Goal: Information Seeking & Learning: Learn about a topic

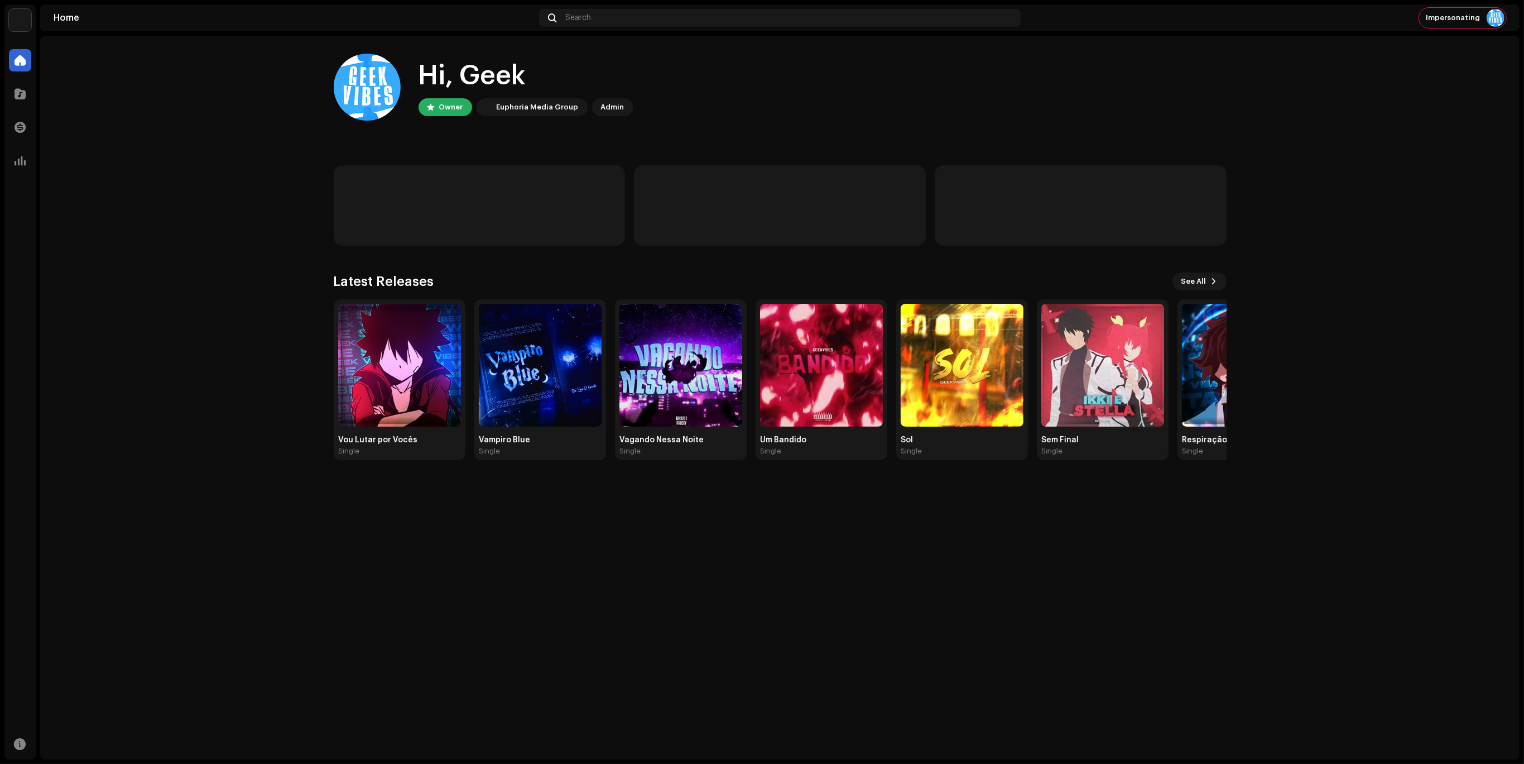
click at [31, 84] on div "Catalog" at bounding box center [19, 93] width 31 height 31
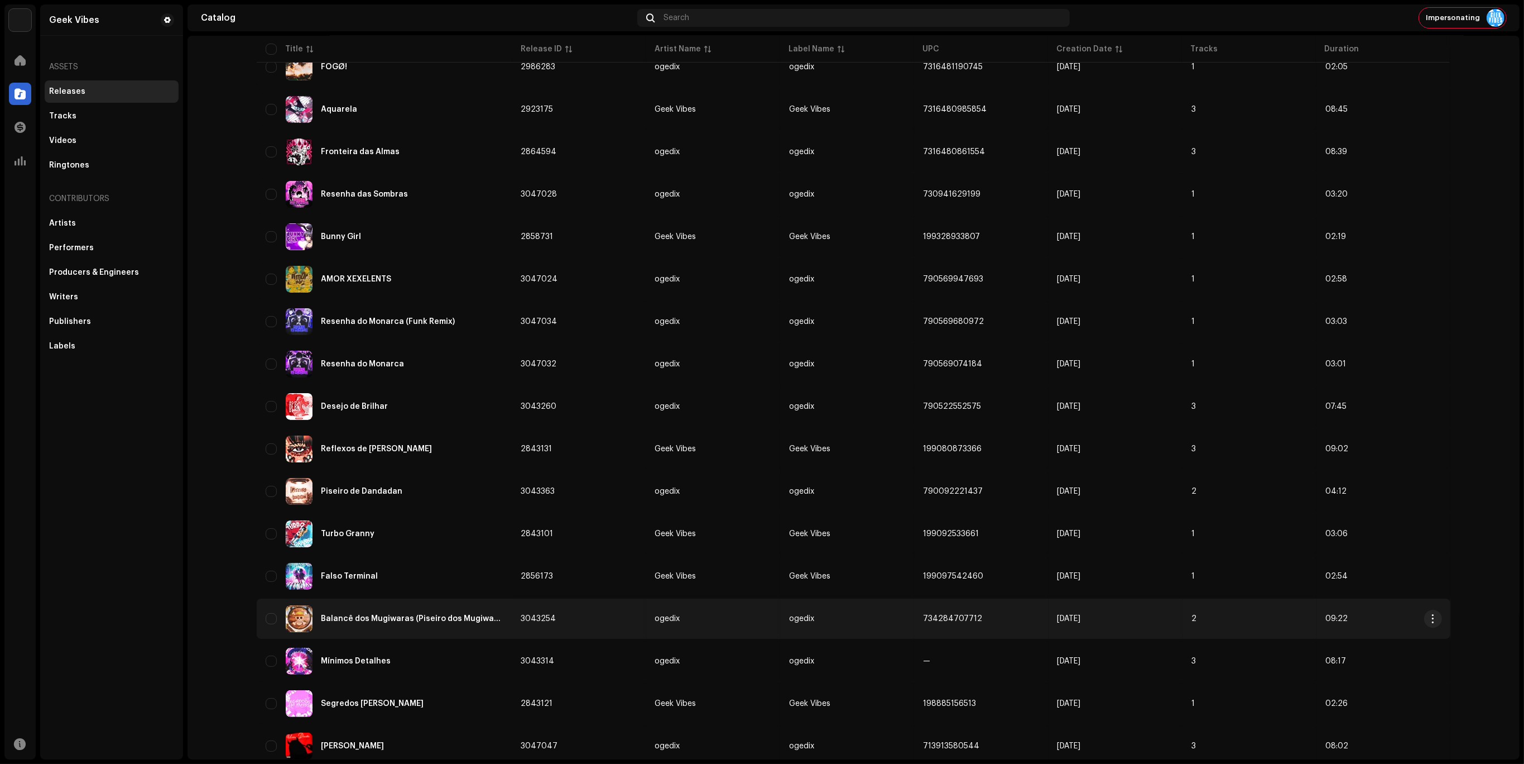
scroll to position [419, 0]
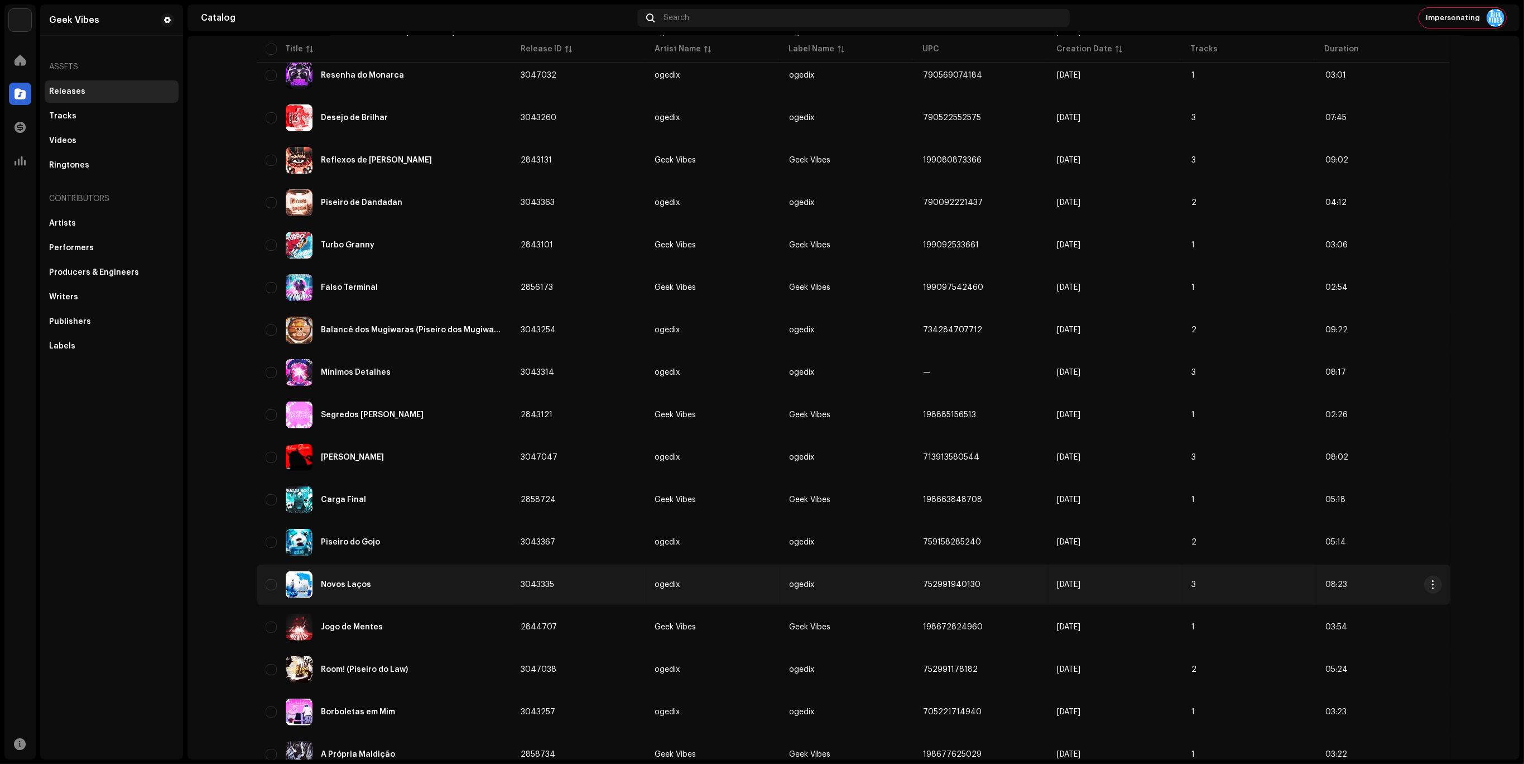
drag, startPoint x: 718, startPoint y: 545, endPoint x: 222, endPoint y: 501, distance: 498.2
click at [306, 531] on tbody "FOGØ! 2986283 ogedix ogedix 7316481190745 [DATE] 1 02:05 Aquarela 2923175 Geek …" at bounding box center [854, 251] width 1194 height 1045
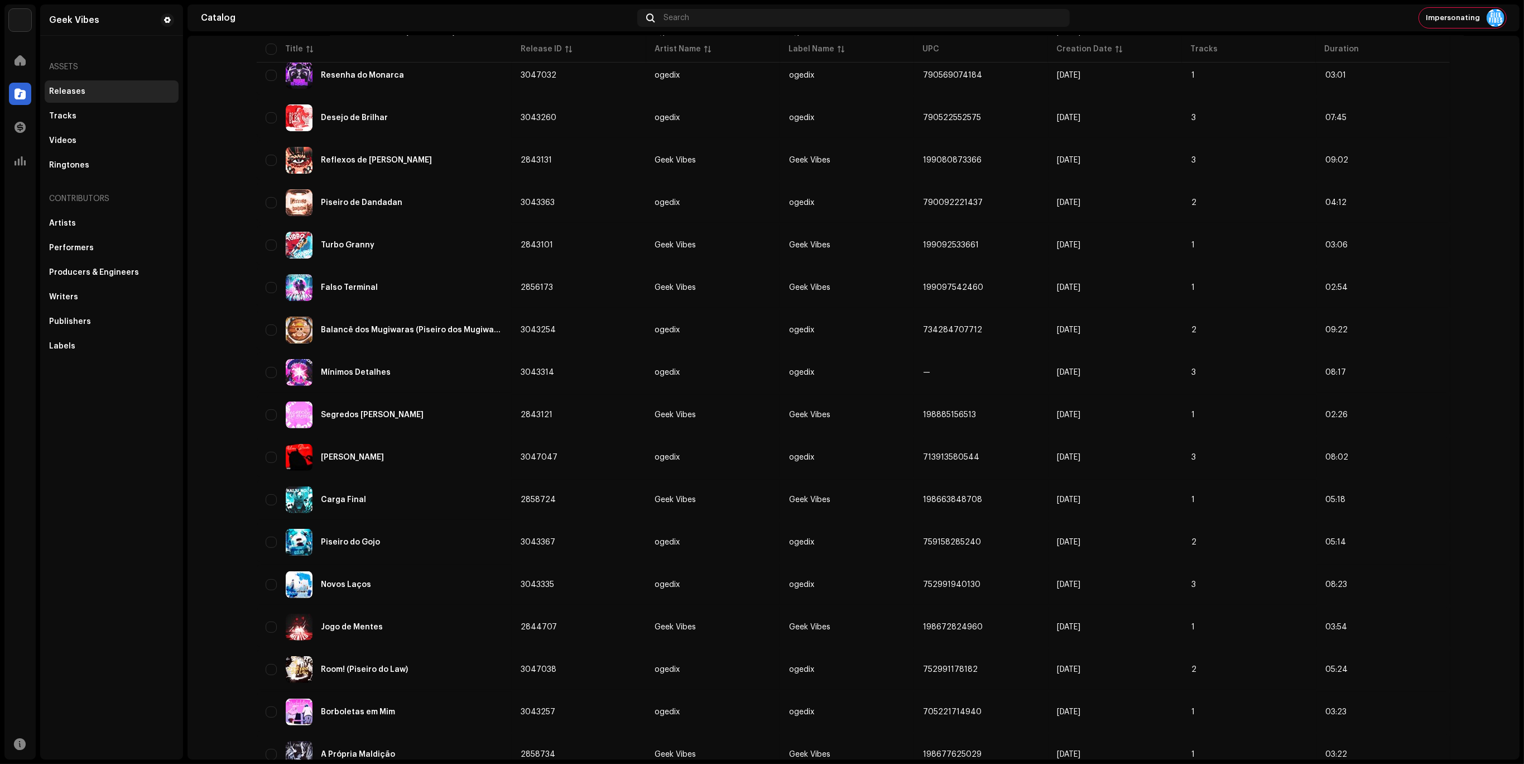
click at [193, 522] on catalog-releases-list "Releases Create new Selected 0 Select all 91 Options Filters Distribution statu…" at bounding box center [854, 219] width 1332 height 1168
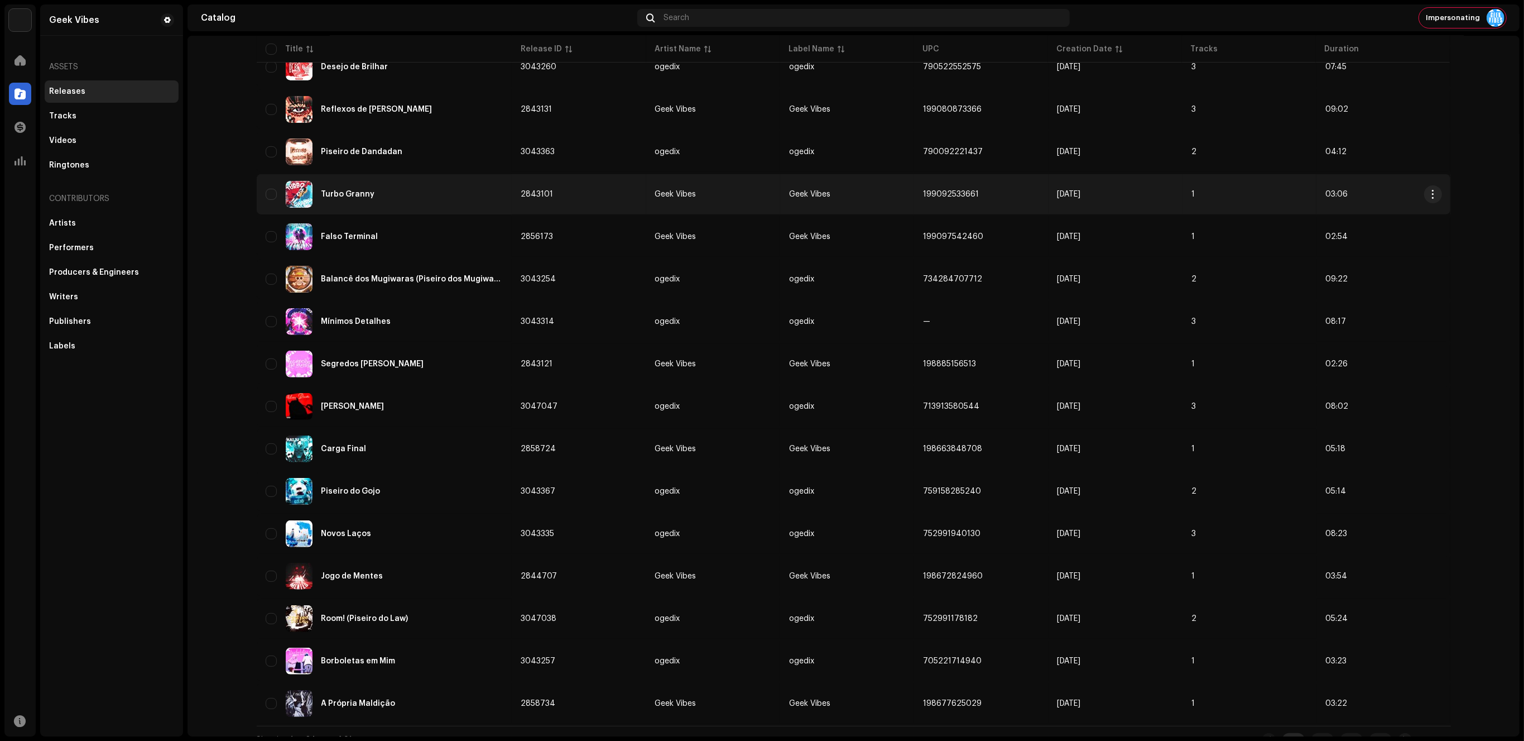
scroll to position [481, 0]
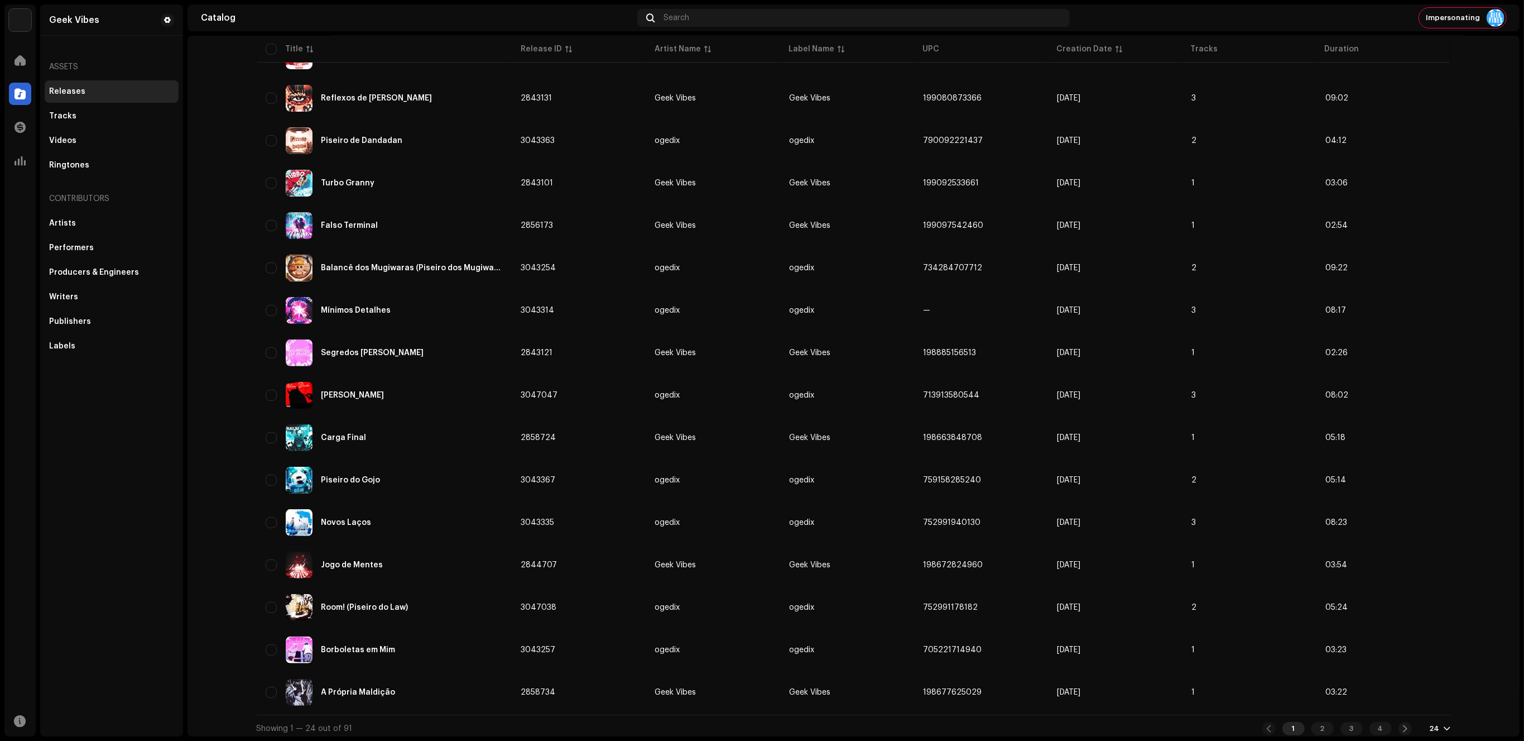
click at [1433, 725] on div "24" at bounding box center [1435, 728] width 10 height 9
click at [1446, 704] on div "72" at bounding box center [1456, 703] width 46 height 22
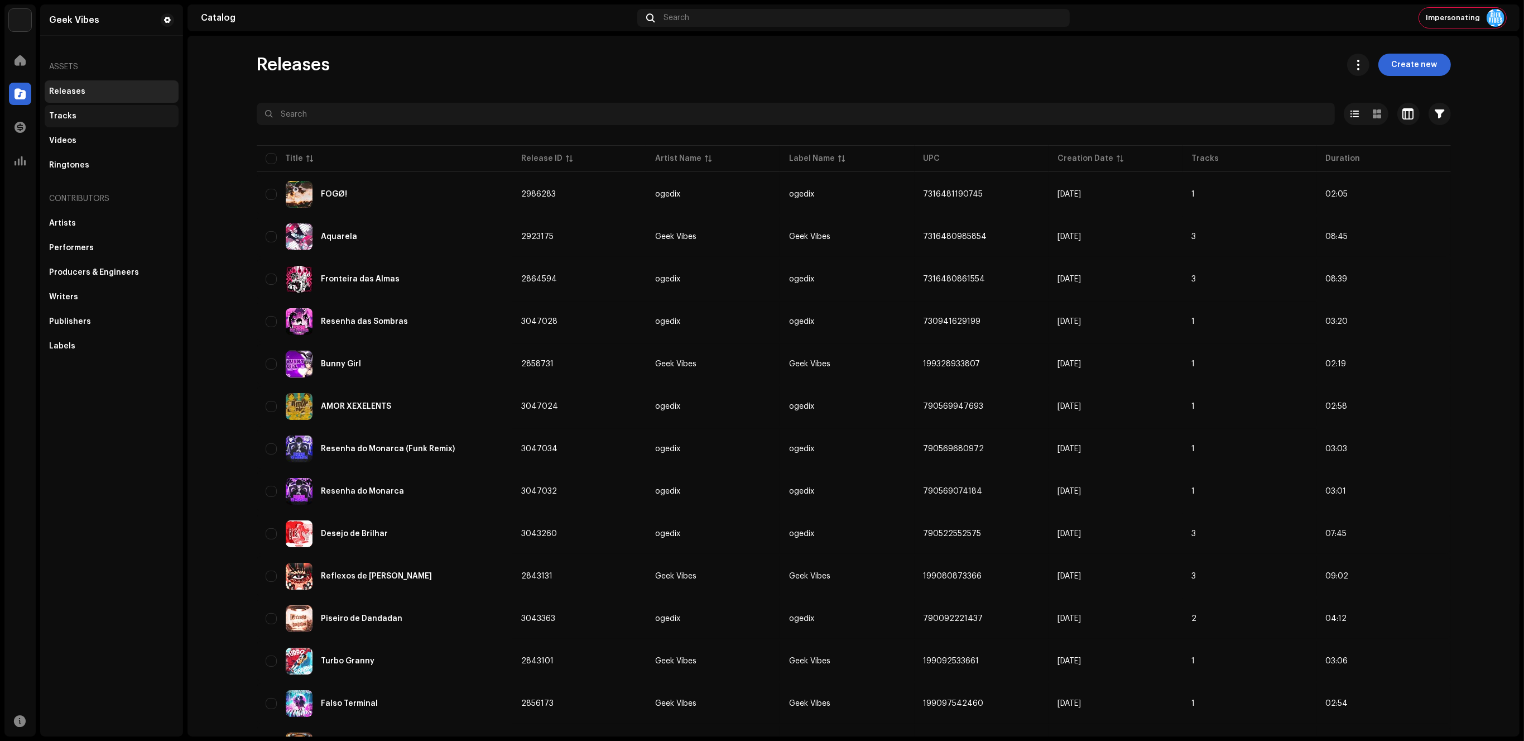
click at [118, 116] on div "Tracks" at bounding box center [111, 116] width 125 height 9
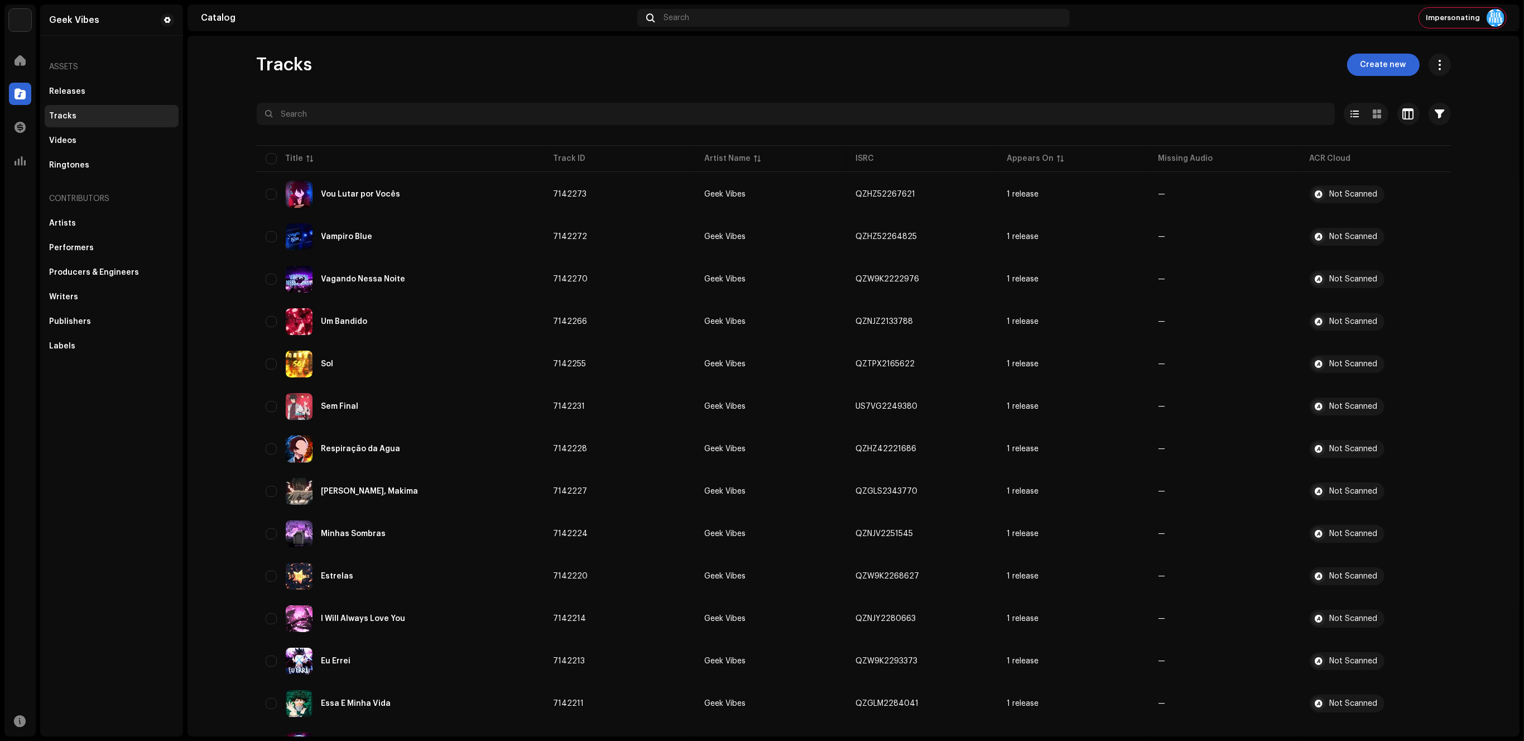
scroll to position [481, 0]
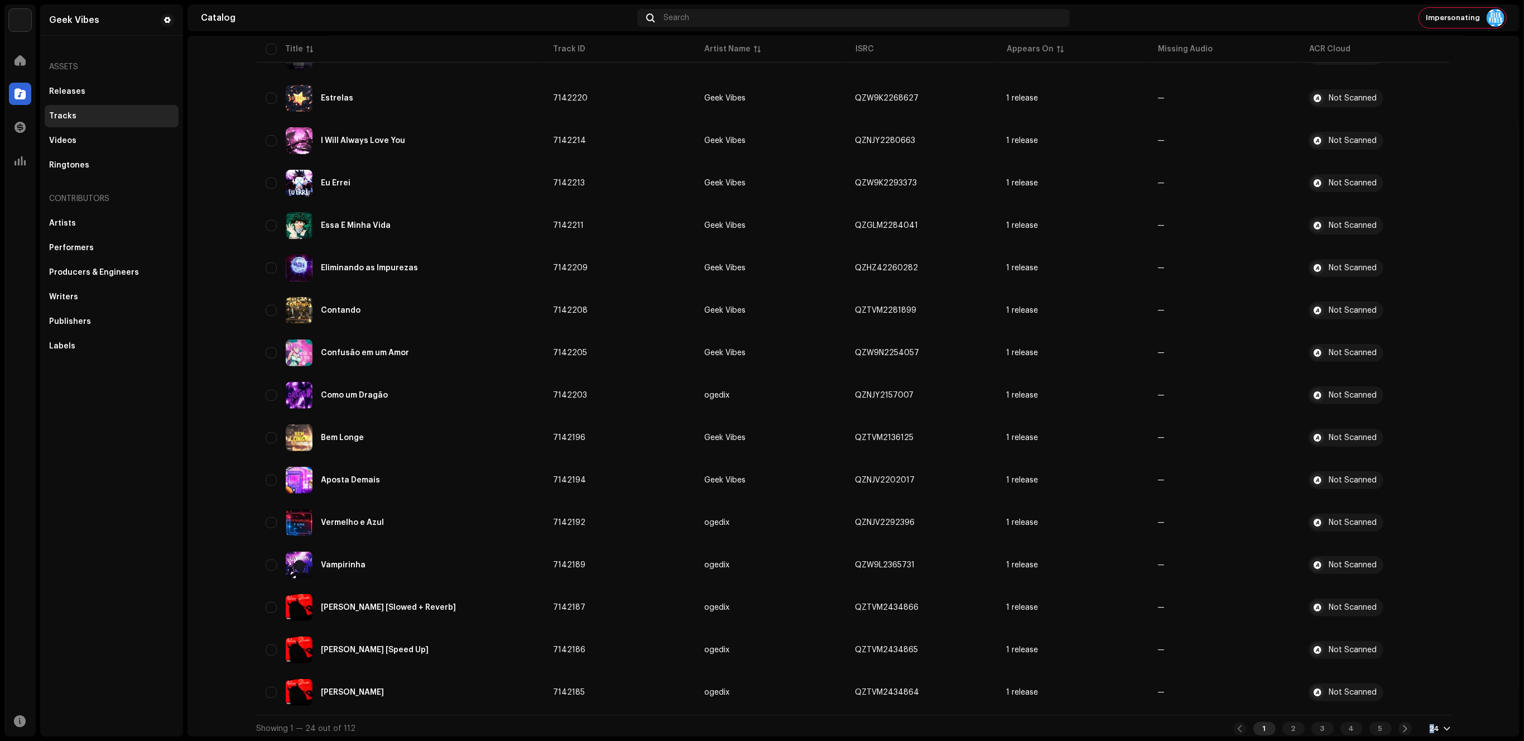
click at [1430, 724] on div "24" at bounding box center [1435, 728] width 10 height 9
click at [1440, 709] on div "72" at bounding box center [1456, 703] width 46 height 22
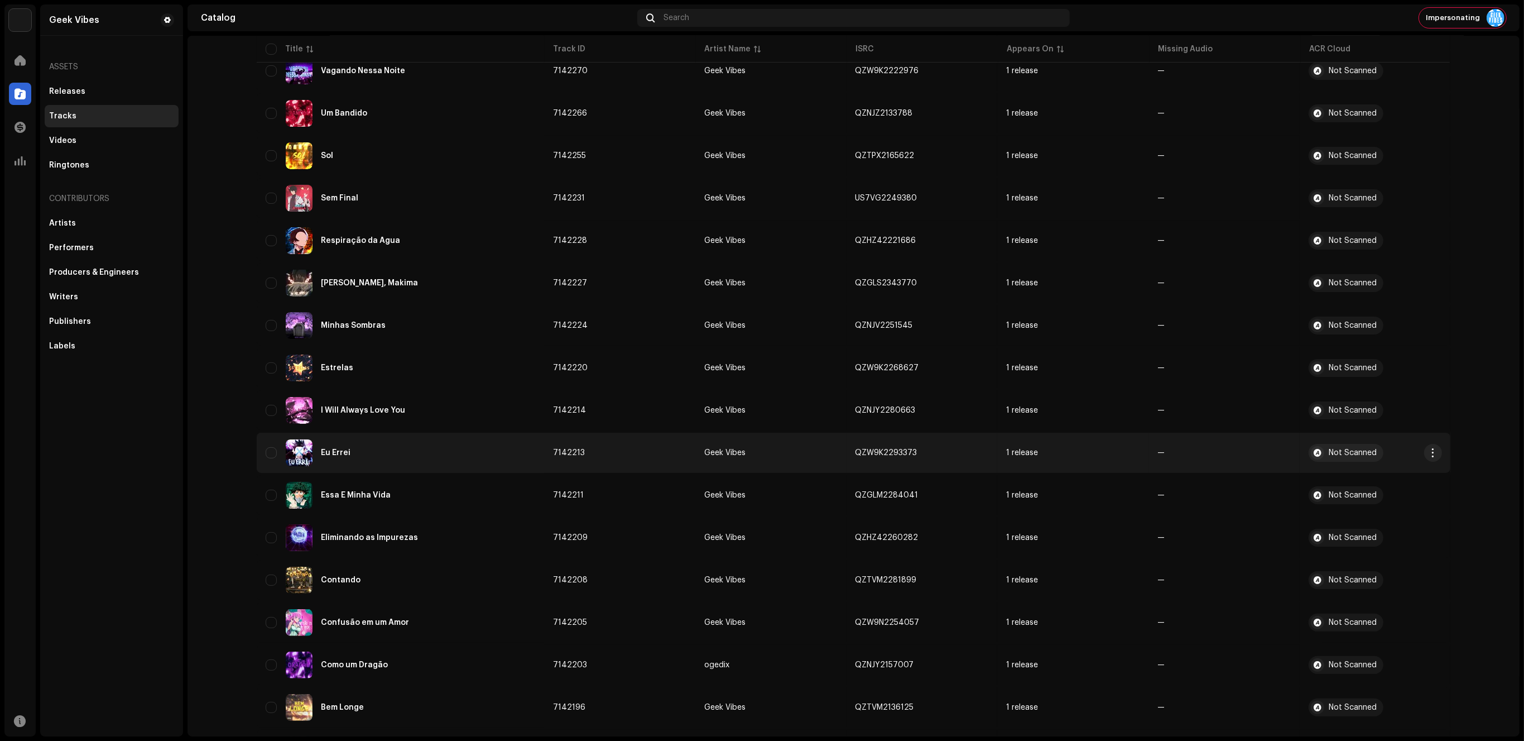
scroll to position [558, 0]
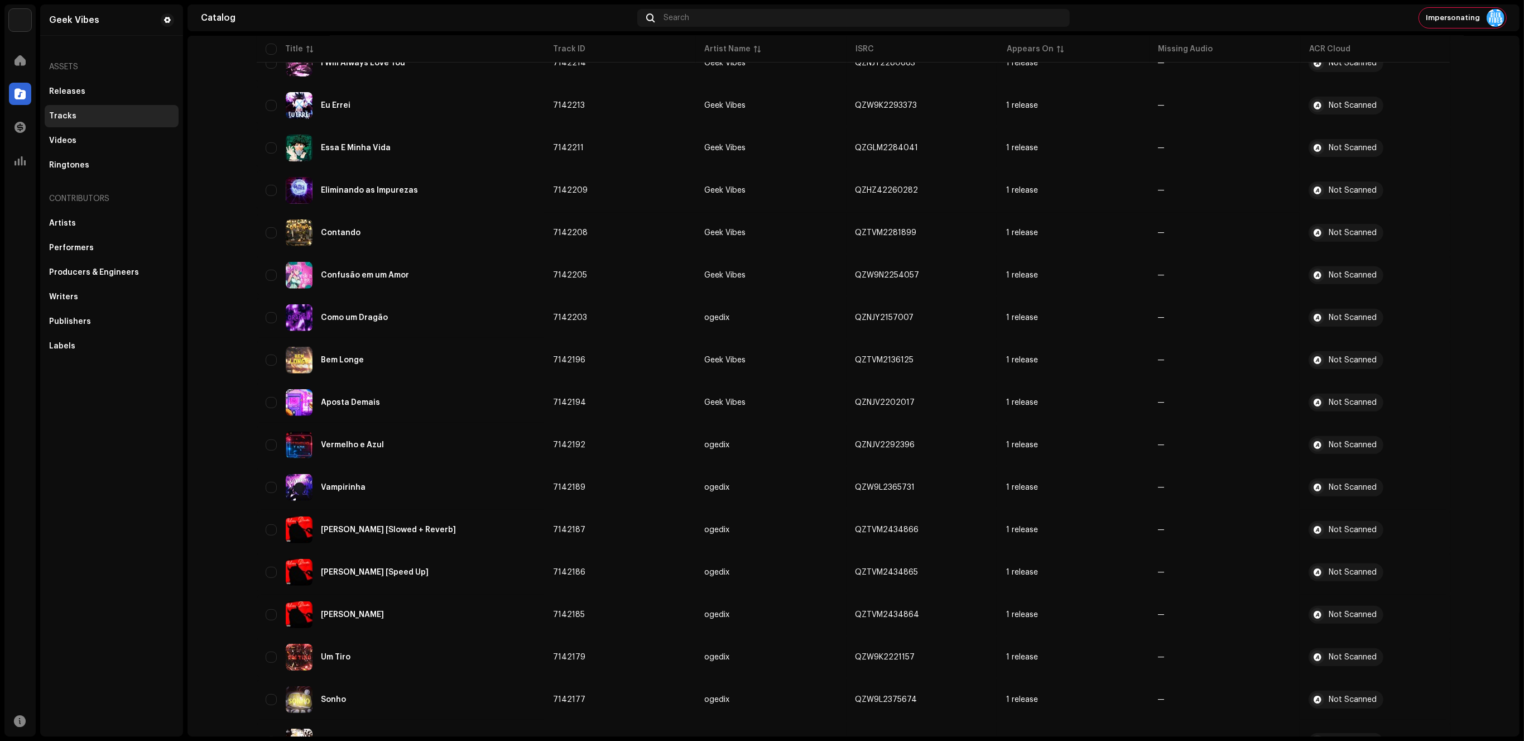
click at [133, 654] on div "Geek Vibes Assets Releases Tracks Videos Ringtones Contributors Artists Perform…" at bounding box center [111, 370] width 143 height 732
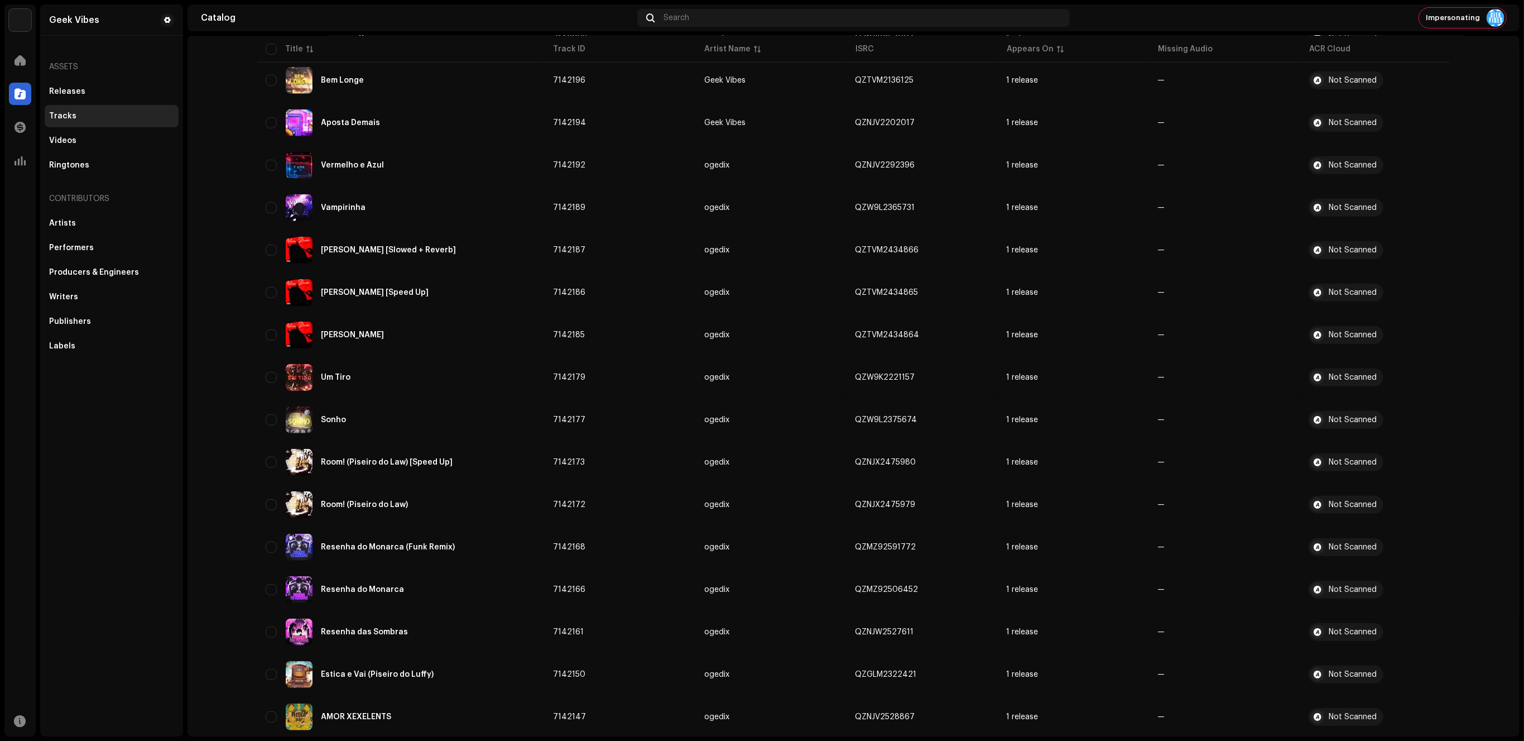
scroll to position [835, 0]
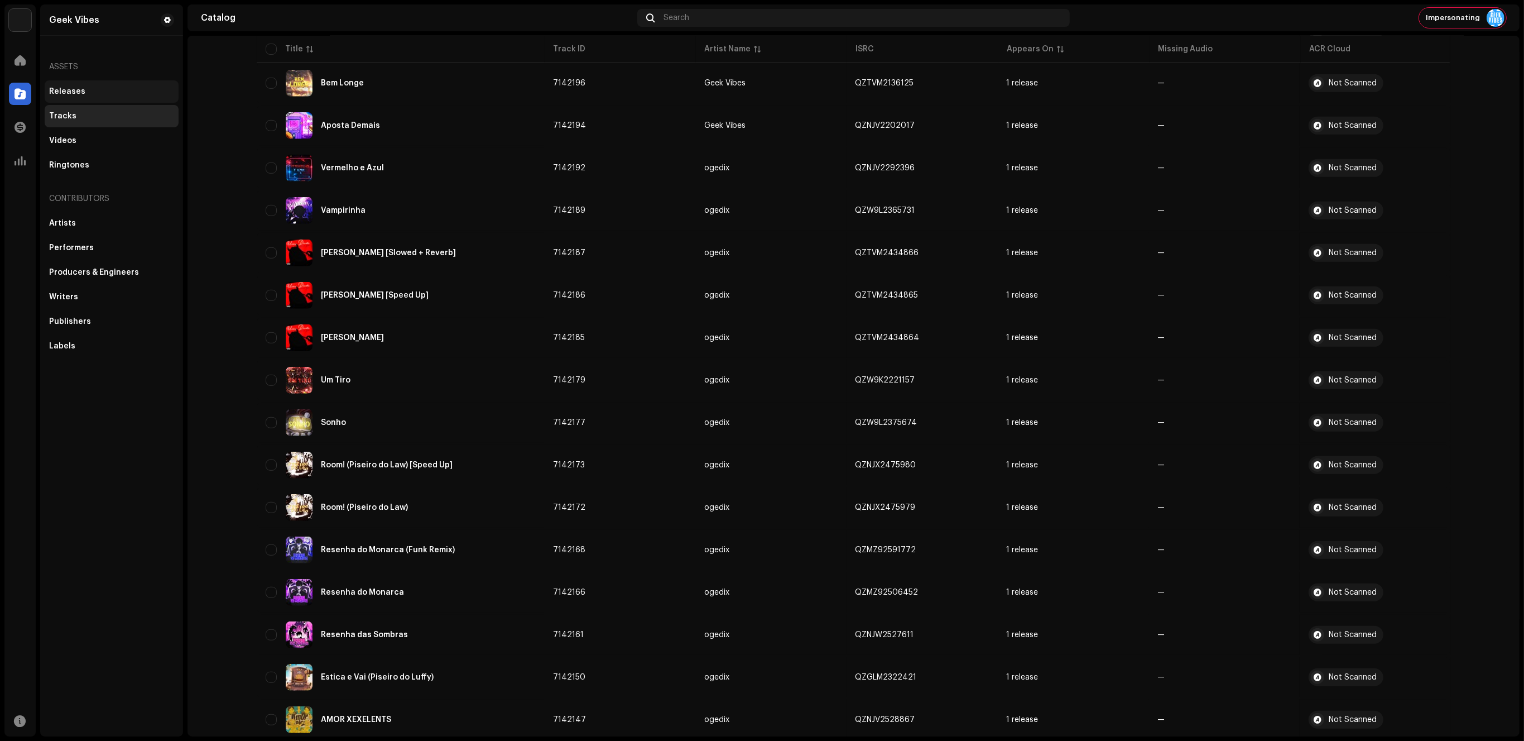
click at [97, 87] on div "Releases" at bounding box center [111, 91] width 125 height 9
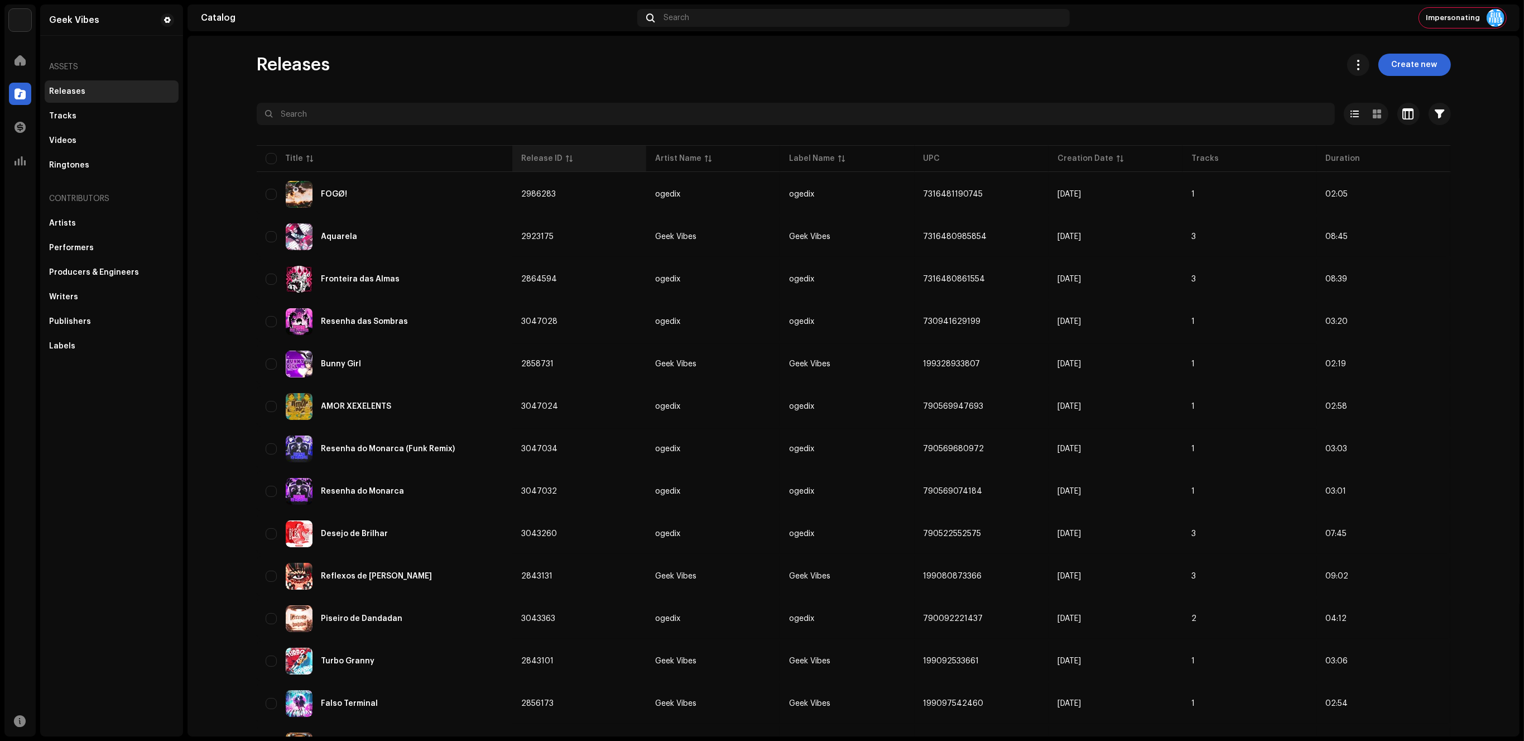
click at [548, 165] on th "Release ID" at bounding box center [579, 158] width 134 height 27
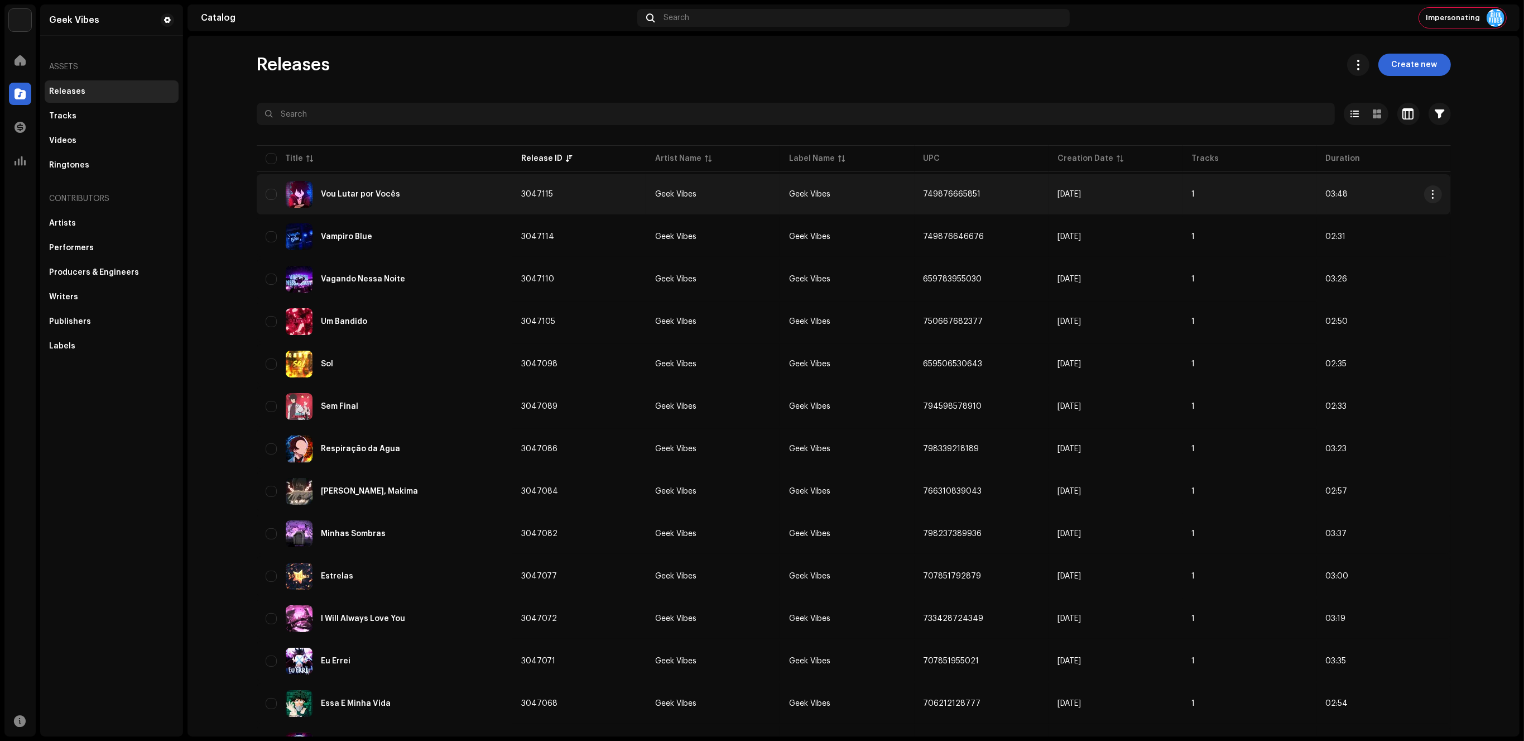
copy tbody "Lor Ipsum dol Sitam 9157637 Cons Adipi Elit Seddo 291403106920 Eiu 3, 2672 1 37…"
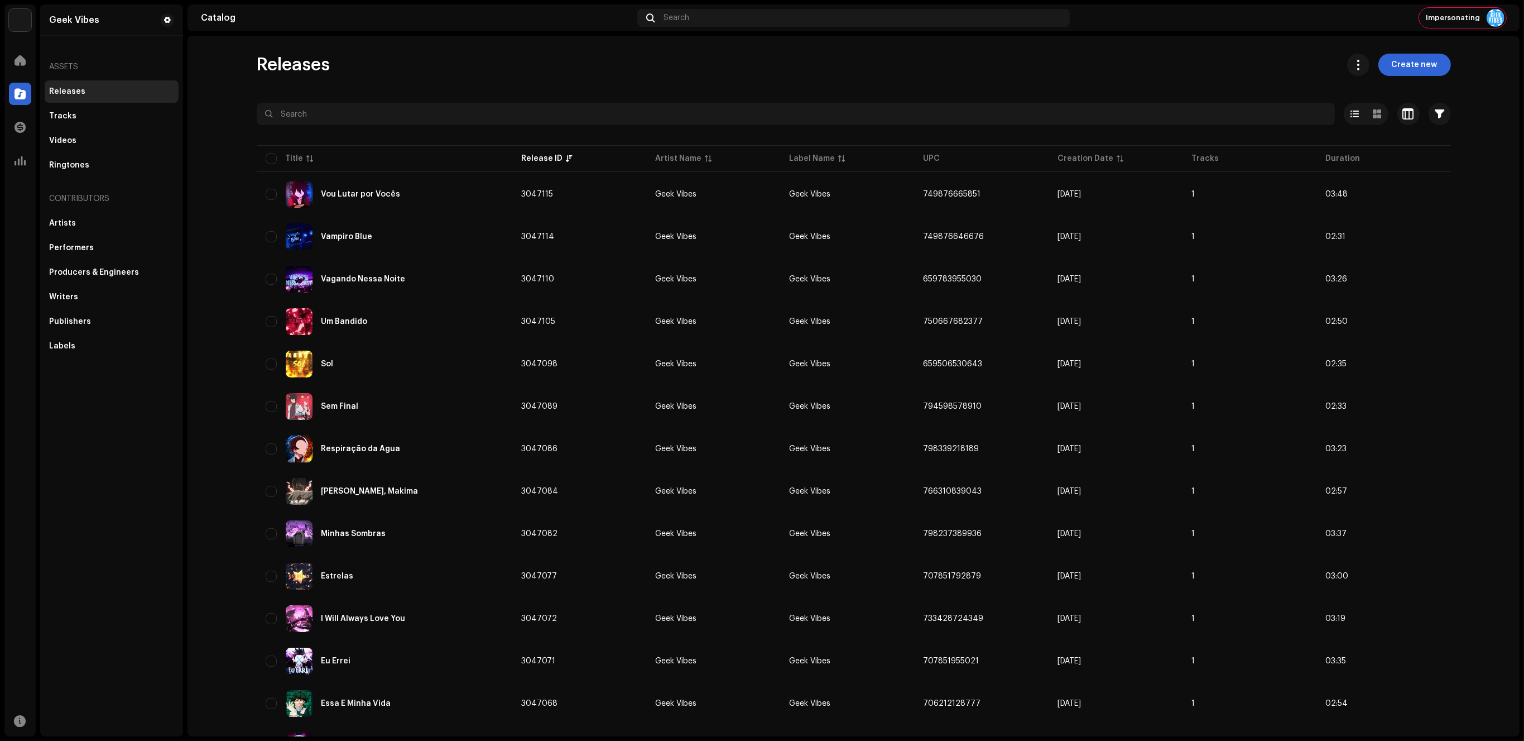
drag, startPoint x: 1277, startPoint y: 210, endPoint x: 210, endPoint y: 394, distance: 1081.8
drag, startPoint x: 1446, startPoint y: 463, endPoint x: 138, endPoint y: 319, distance: 1315.1
click at [157, 403] on div "Geek Vibes Home Catalog Transactions Analytics Resources Geek Vibes Assets Rele…" at bounding box center [762, 370] width 1524 height 741
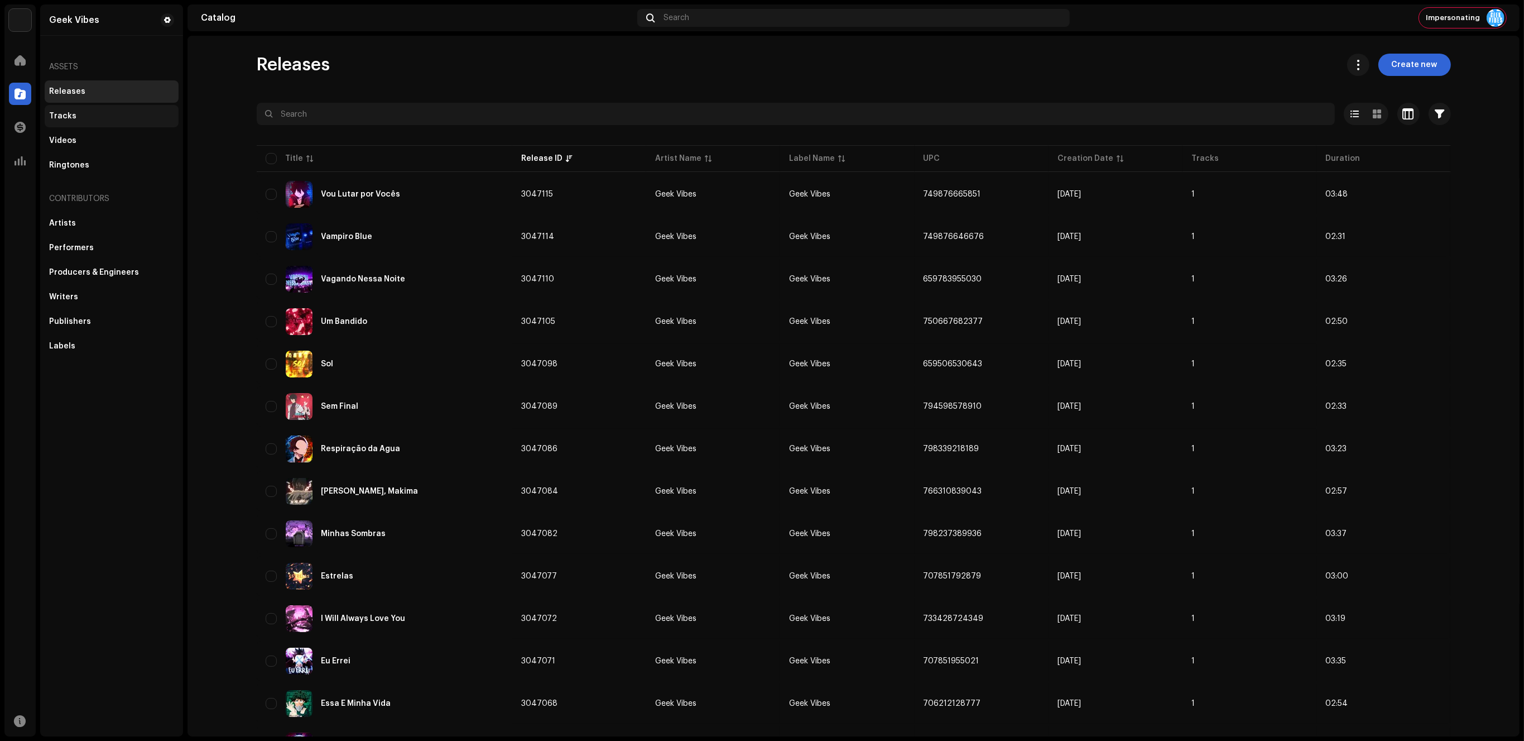
click at [97, 127] on div "Tracks" at bounding box center [112, 116] width 134 height 22
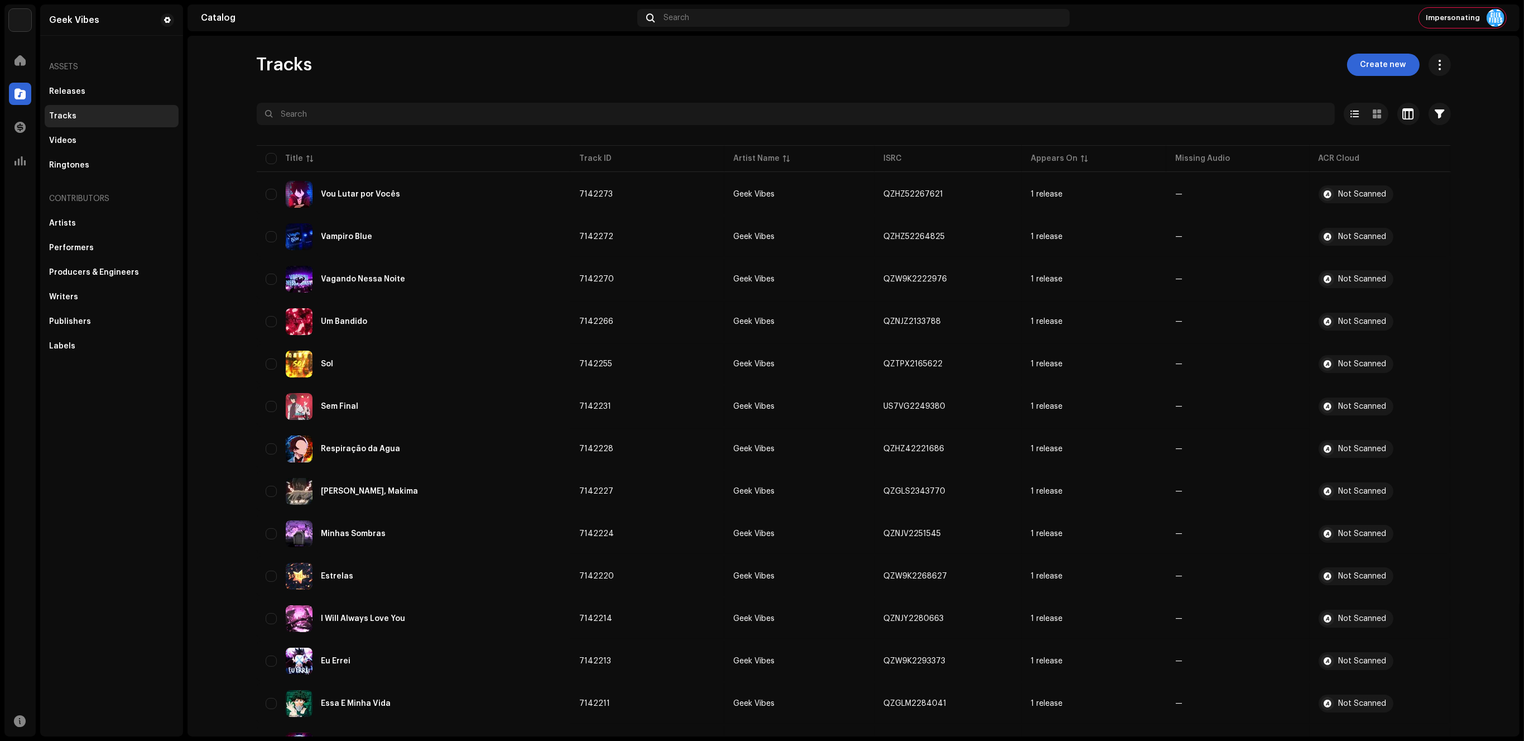
click at [103, 119] on div "Tracks" at bounding box center [111, 116] width 125 height 9
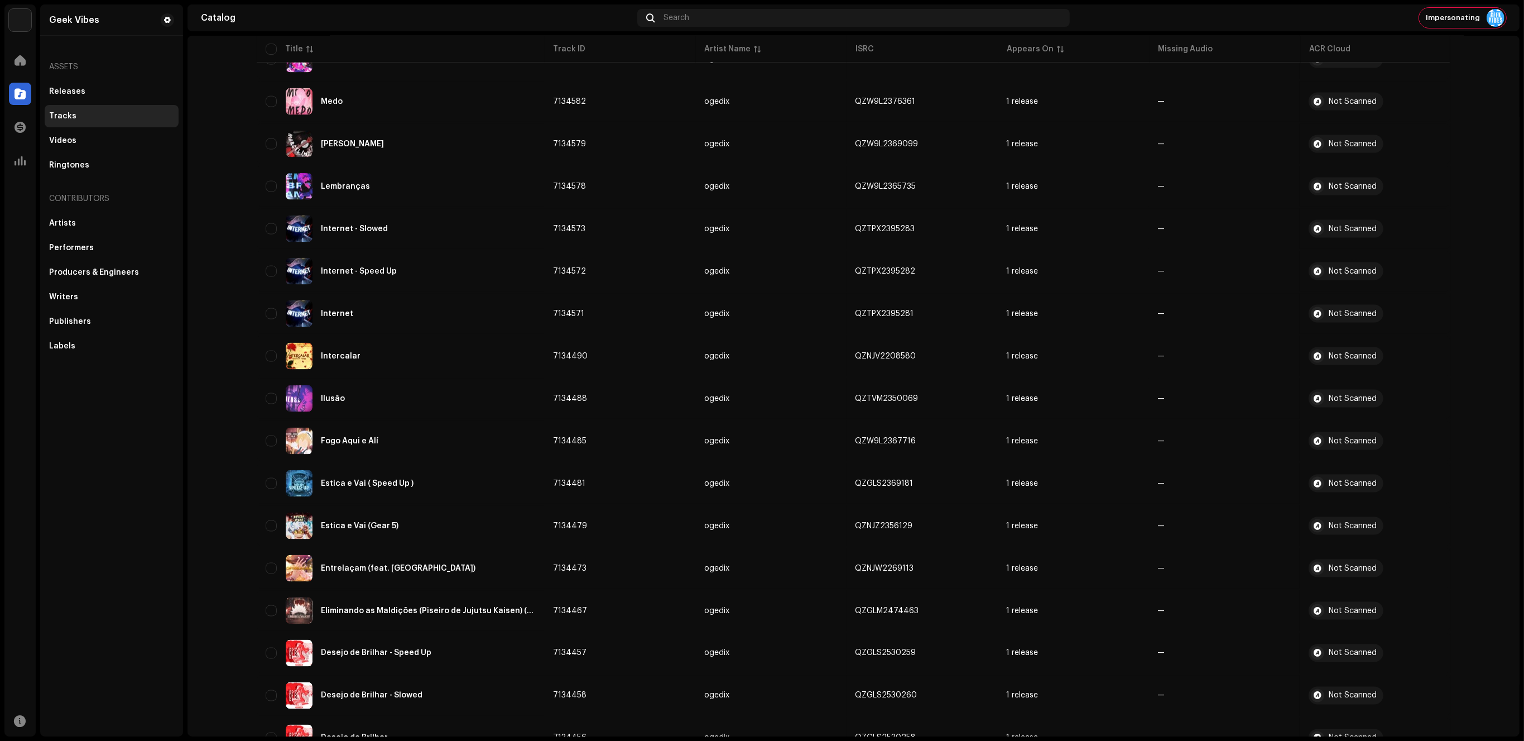
scroll to position [2510, 0]
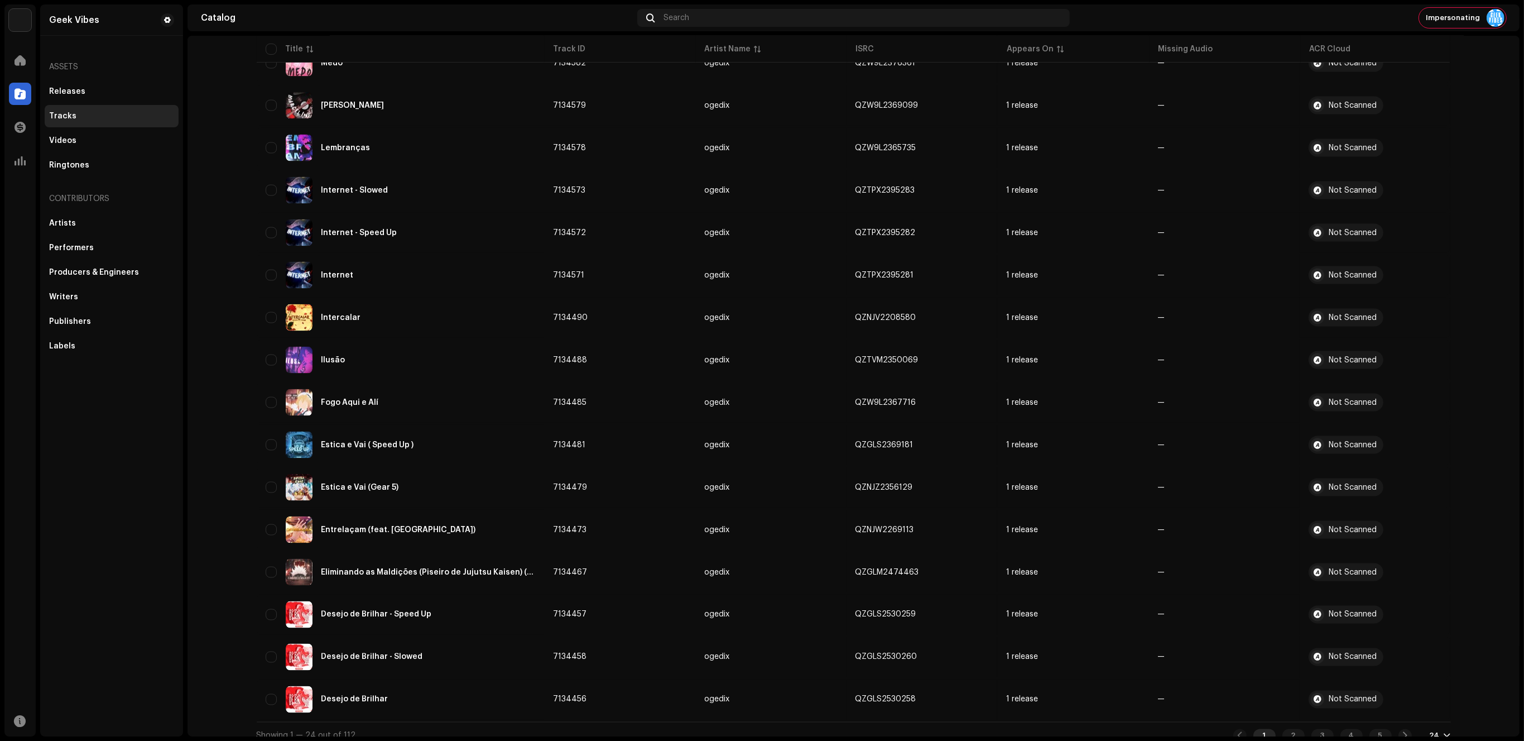
click at [1438, 731] on div "24" at bounding box center [1440, 735] width 21 height 9
click at [1444, 706] on div "72" at bounding box center [1456, 703] width 46 height 22
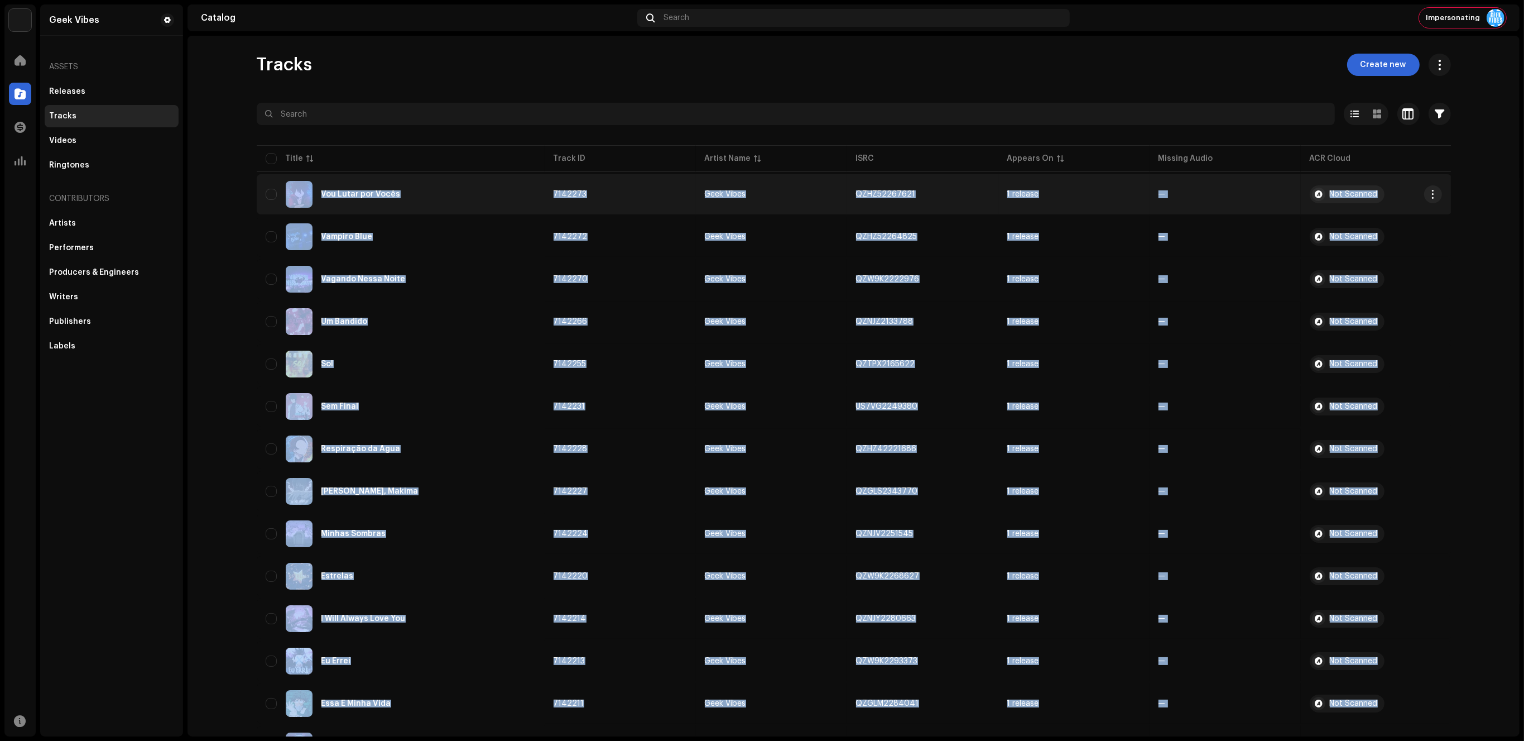
copy tbody "Lor Ipsum dol Sitam 2251313 Cons Adipi ELIT20331414 7 seddoei — Tem Incidid Utl…"
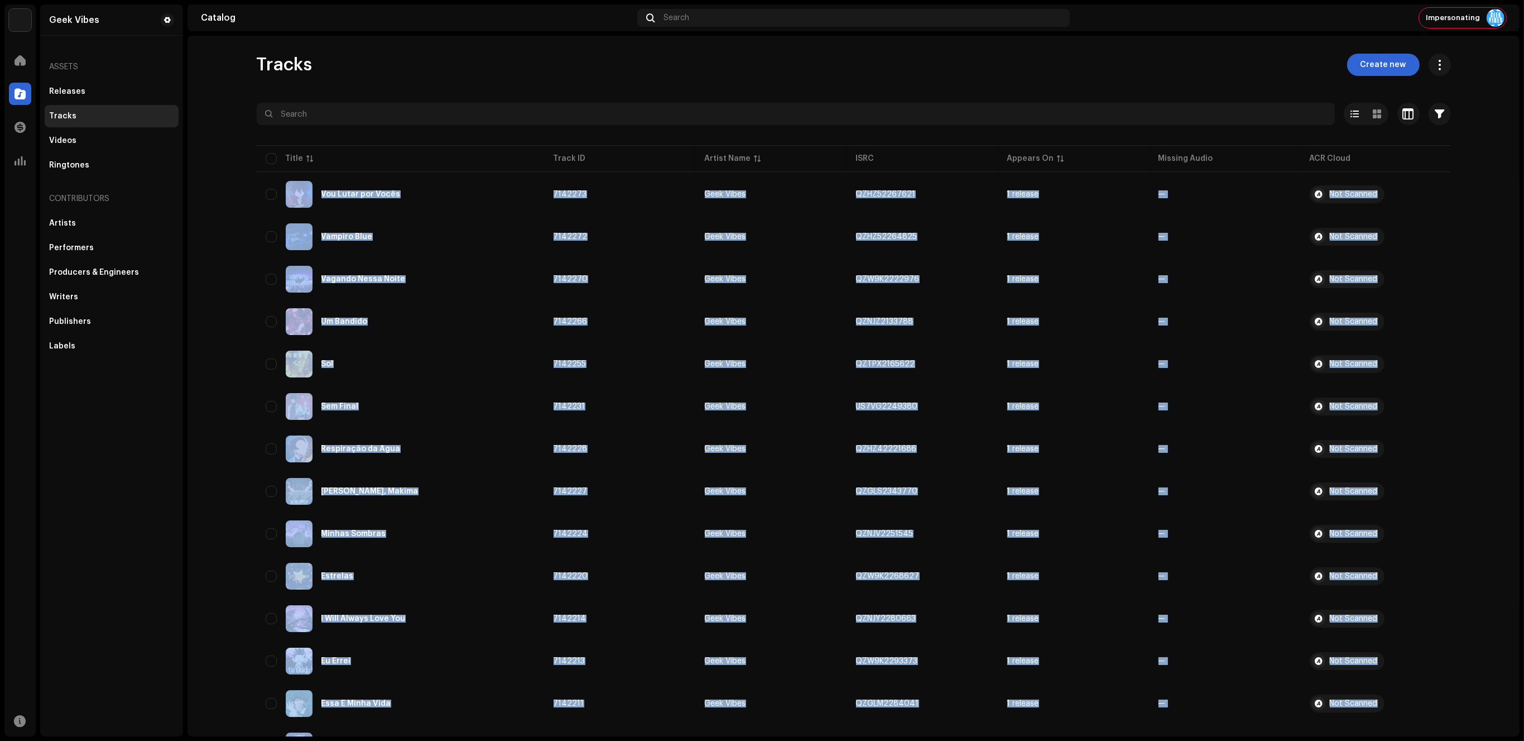
drag, startPoint x: 1404, startPoint y: 684, endPoint x: 239, endPoint y: 247, distance: 1244.5
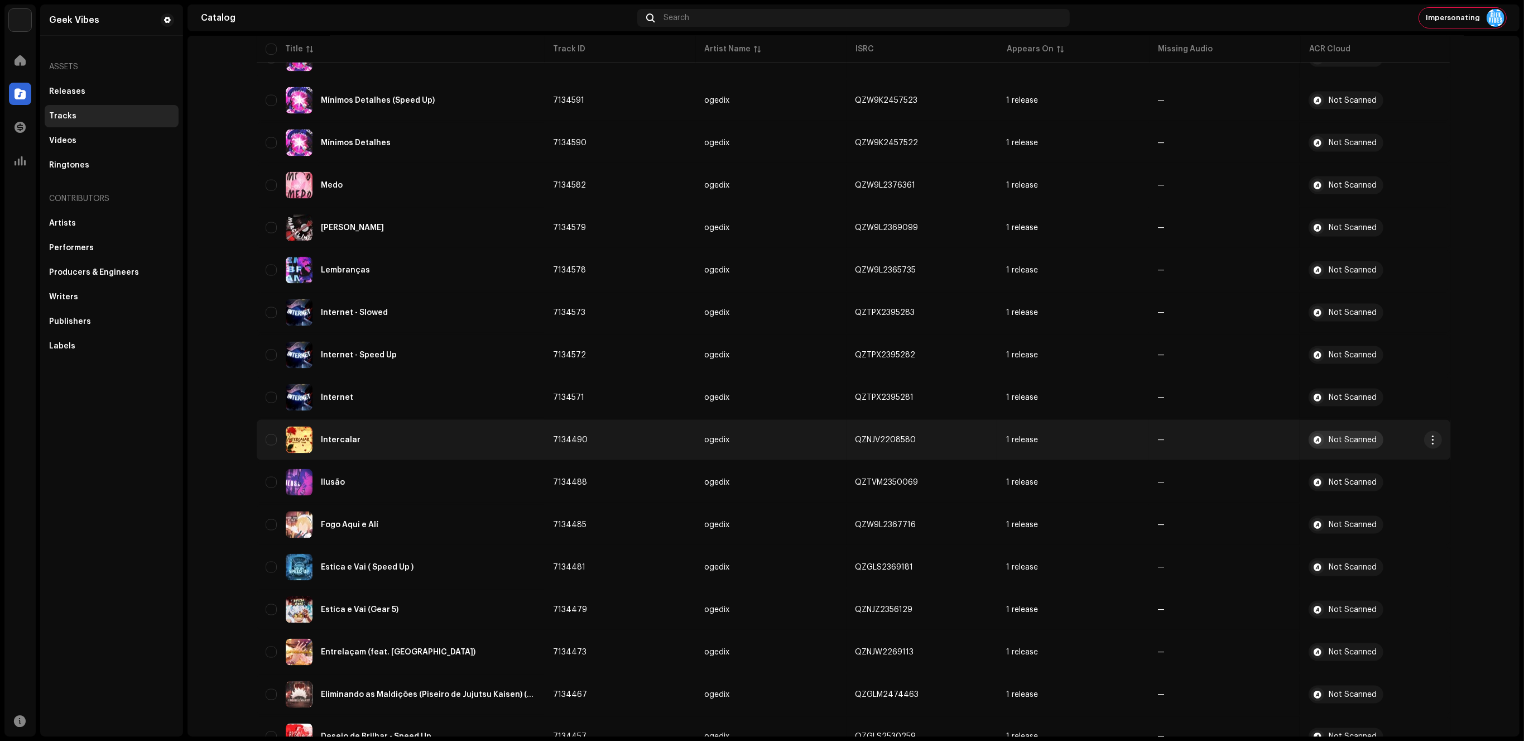
scroll to position [2510, 0]
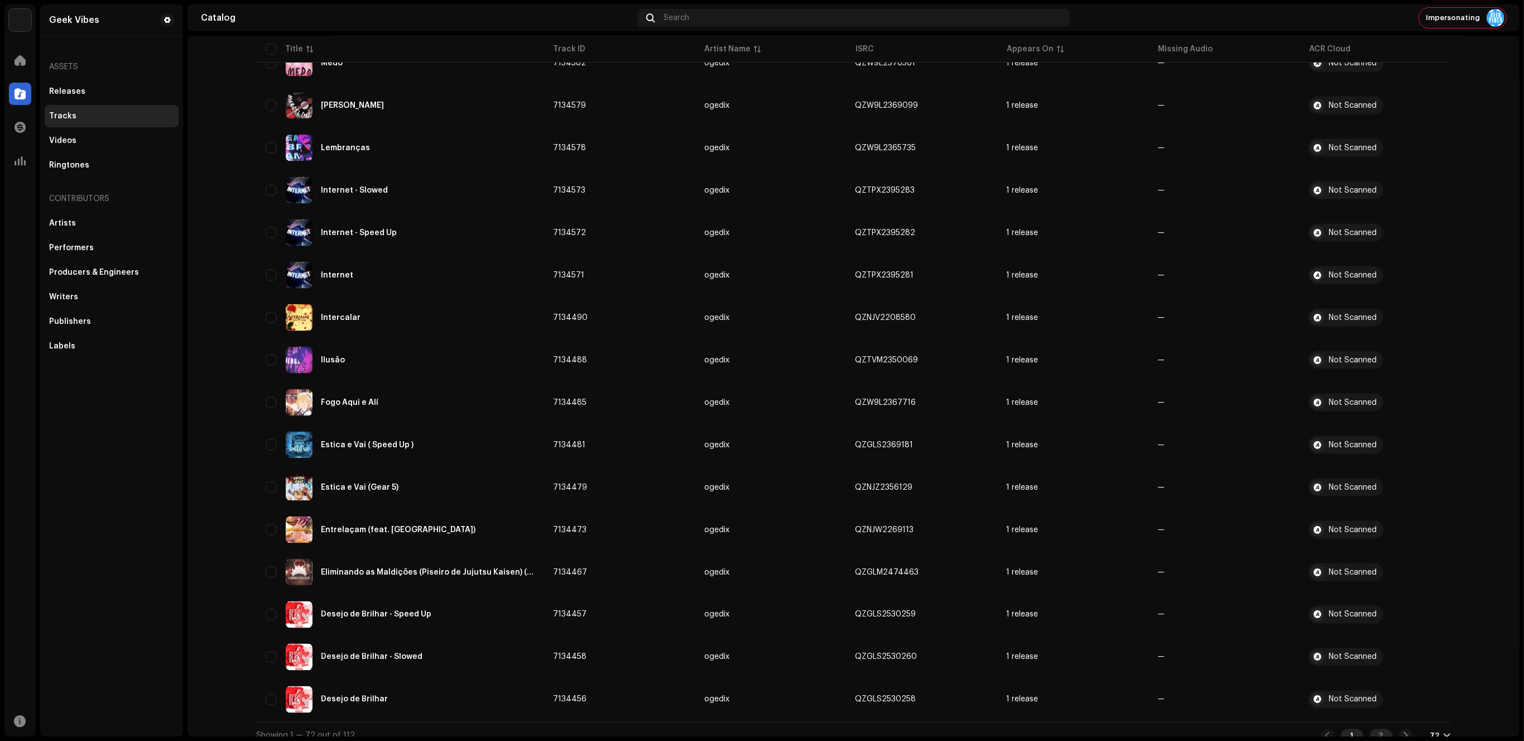
click at [1382, 729] on div "2" at bounding box center [1381, 735] width 22 height 13
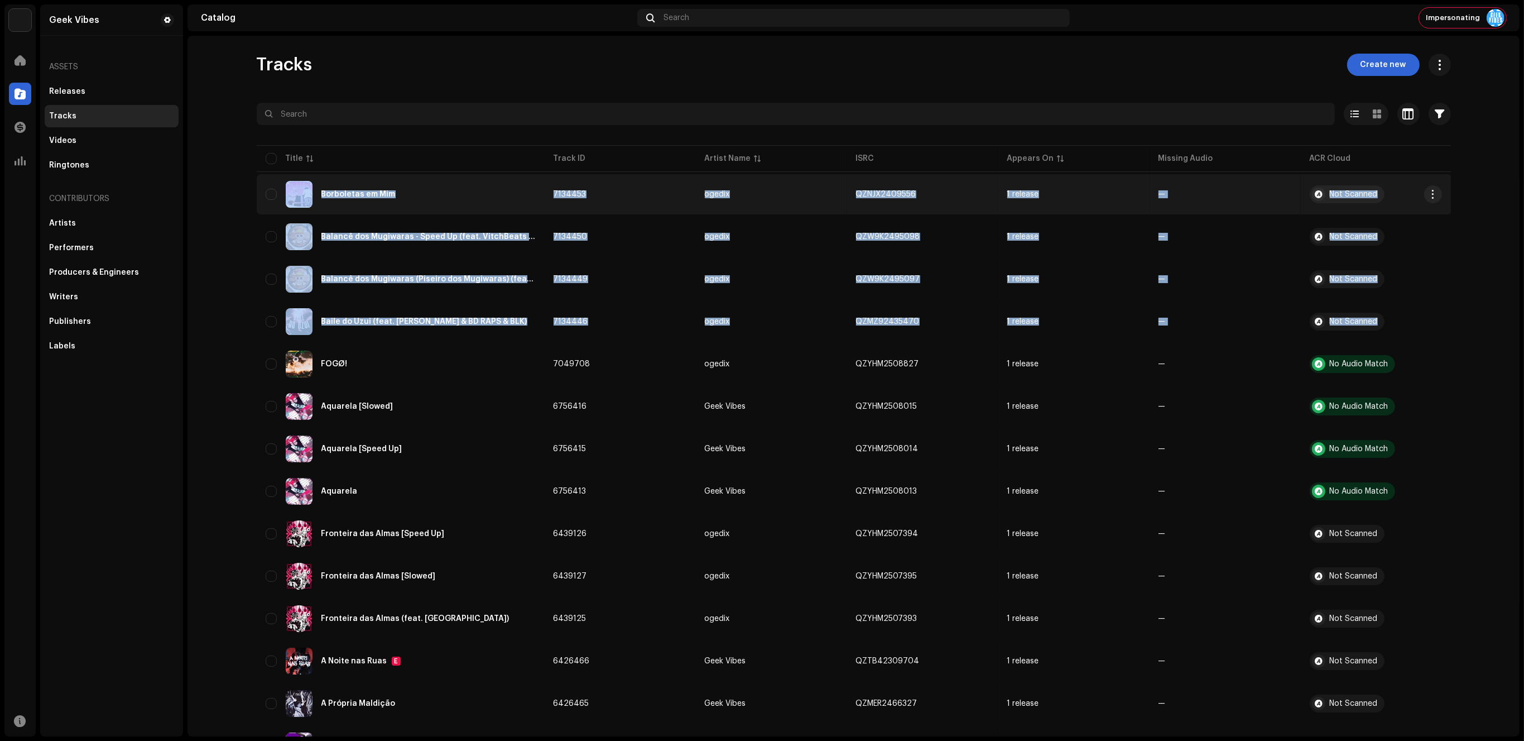
copy tbody "Borboletas em Mim 7134453 ogedix QZNJX2409556 1 release — Not Scanned Balancê d…"
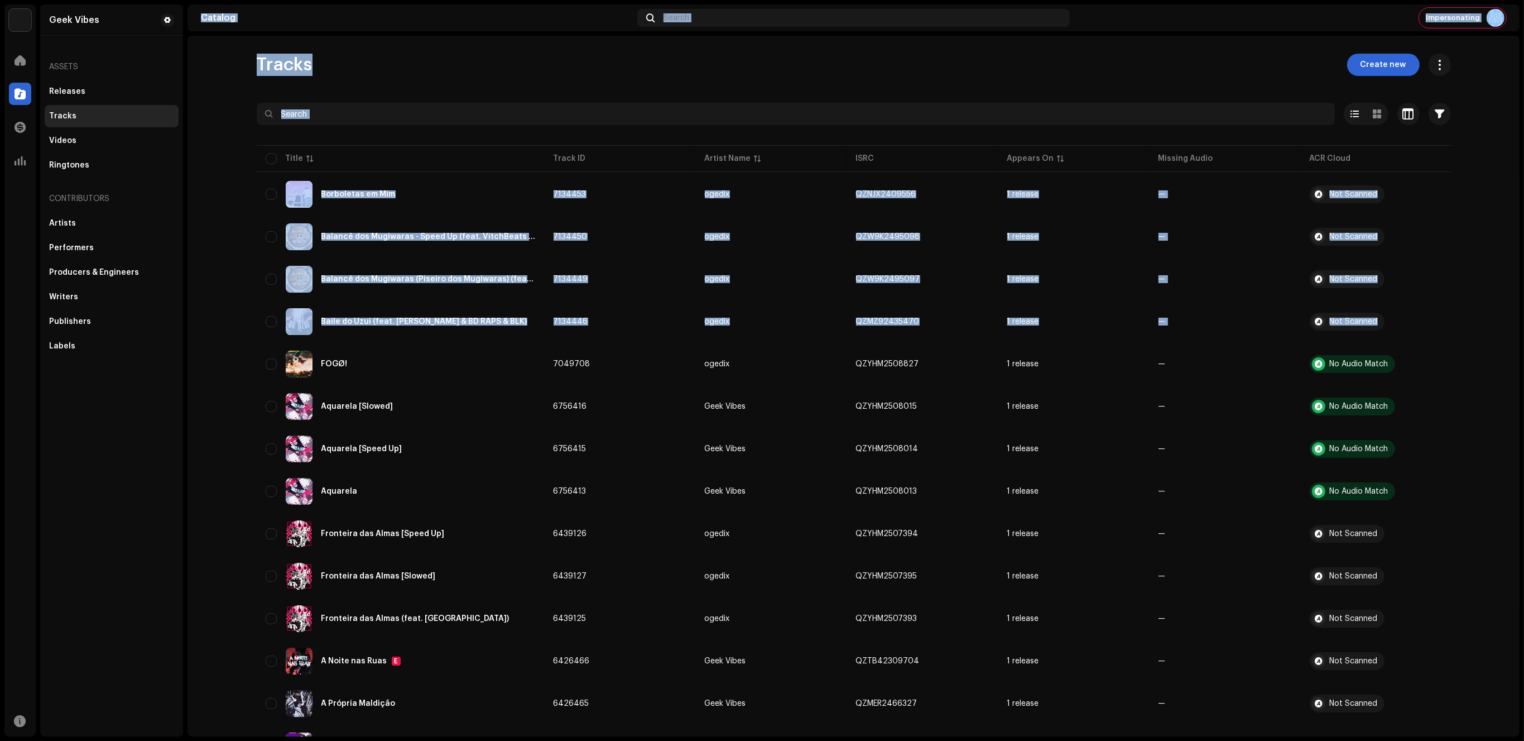
drag, startPoint x: 1388, startPoint y: 325, endPoint x: 165, endPoint y: 467, distance: 1231.1
click at [165, 467] on div "Geek Vibes Home Catalog Transactions Analytics Resources Geek Vibes Assets Rele…" at bounding box center [762, 370] width 1524 height 741
click at [165, 467] on div "Geek Vibes Assets Releases Tracks Videos Ringtones Contributors Artists Perform…" at bounding box center [111, 370] width 143 height 732
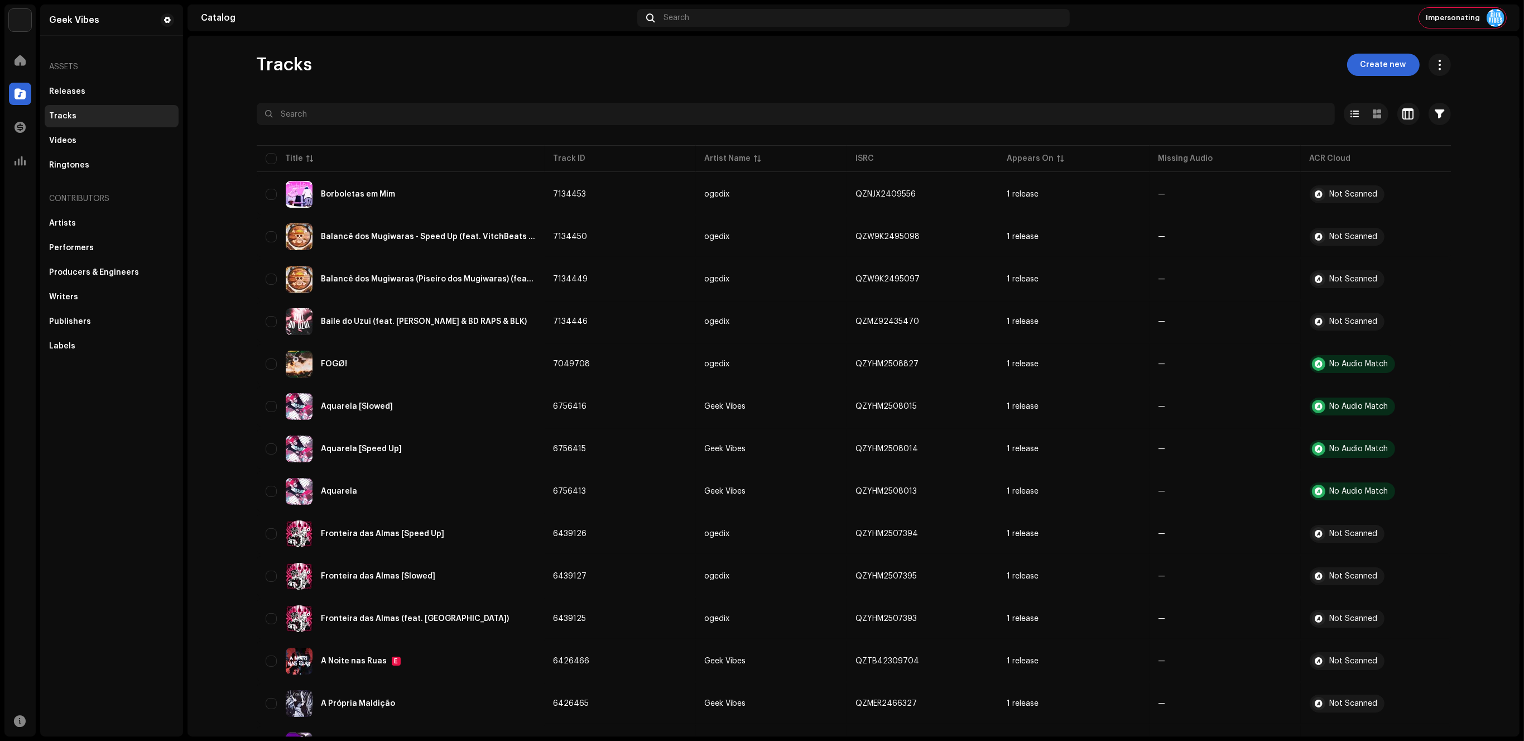
drag, startPoint x: 1481, startPoint y: 185, endPoint x: 1477, endPoint y: 166, distance: 19.4
click at [1457, 12] on div "Impersonating" at bounding box center [1462, 18] width 87 height 20
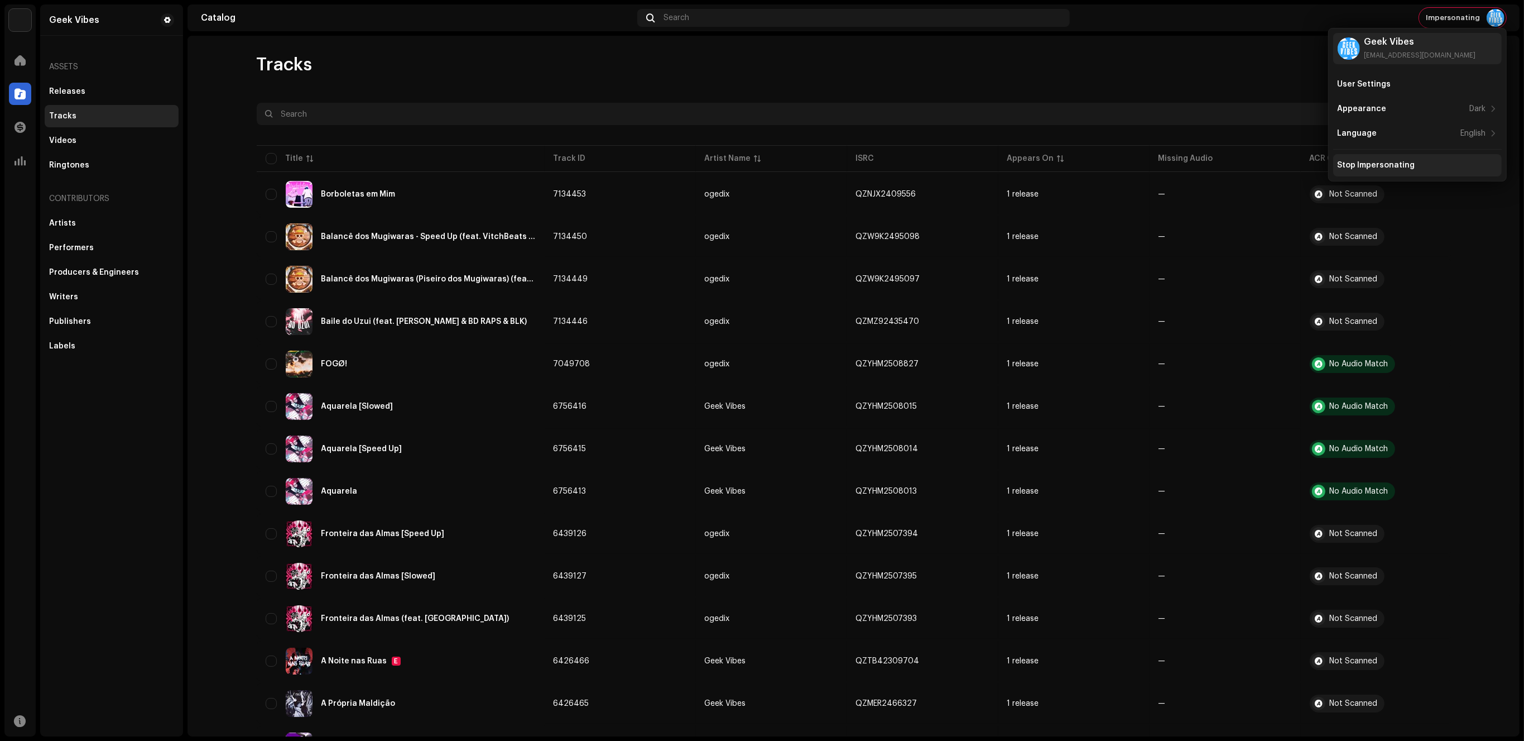
click at [1399, 167] on div "Stop Impersonating" at bounding box center [1377, 165] width 78 height 9
